Goal: Register for event/course

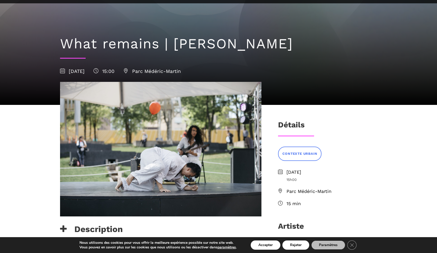
scroll to position [33, 0]
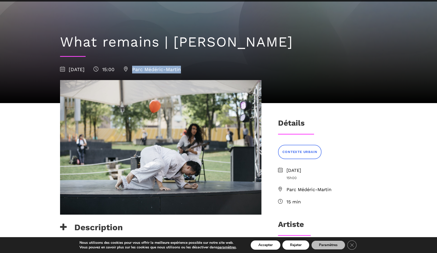
drag, startPoint x: 210, startPoint y: 70, endPoint x: 161, endPoint y: 71, distance: 49.4
click at [161, 71] on div "[DATE] 15:00 [GEOGRAPHIC_DATA]-Martin" at bounding box center [218, 70] width 317 height 8
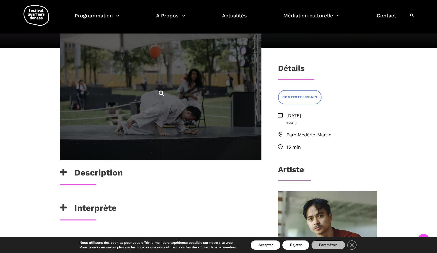
scroll to position [88, 0]
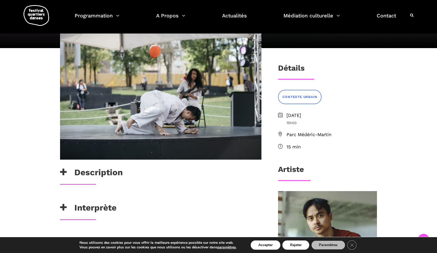
click at [303, 116] on span "[DATE]" at bounding box center [332, 115] width 91 height 7
click at [303, 115] on span "[DATE]" at bounding box center [332, 115] width 91 height 7
click at [271, 245] on button "Accepter" at bounding box center [266, 244] width 30 height 9
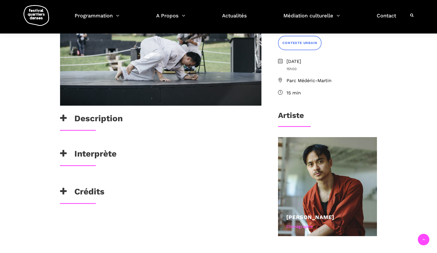
scroll to position [139, 0]
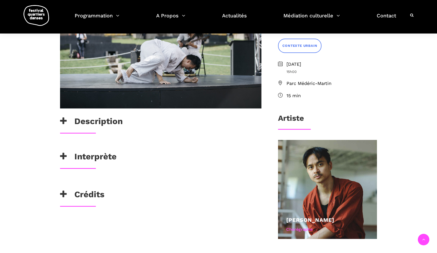
click at [298, 77] on ul "Samedi 6 septembre 2025 15h00 Parc Médéric-Martin 15 min" at bounding box center [327, 80] width 99 height 39
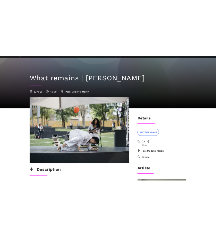
scroll to position [28, 0]
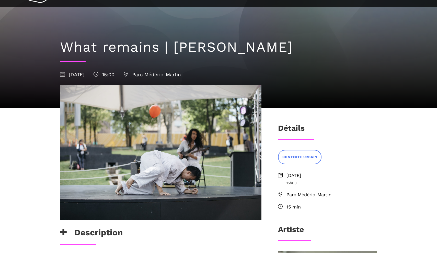
click at [115, 72] on span "15:00" at bounding box center [104, 75] width 21 height 6
click at [85, 74] on span "[DATE]" at bounding box center [72, 75] width 25 height 6
